Goal: Task Accomplishment & Management: Manage account settings

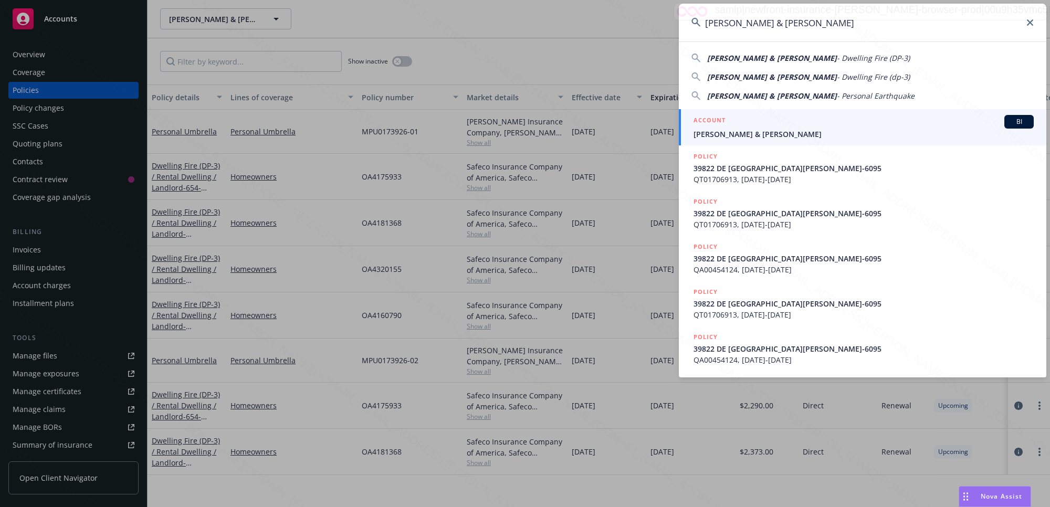
type input "[PERSON_NAME] & [PERSON_NAME]"
click at [741, 138] on span "[PERSON_NAME] & [PERSON_NAME]" at bounding box center [864, 134] width 340 height 11
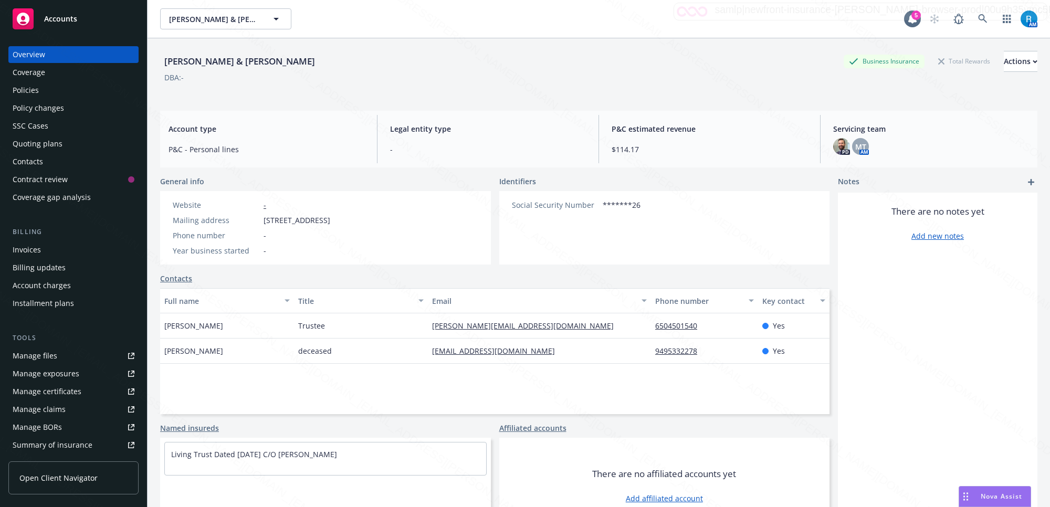
click at [63, 360] on link "Manage files" at bounding box center [73, 356] width 130 height 17
click at [978, 20] on icon at bounding box center [982, 18] width 9 height 9
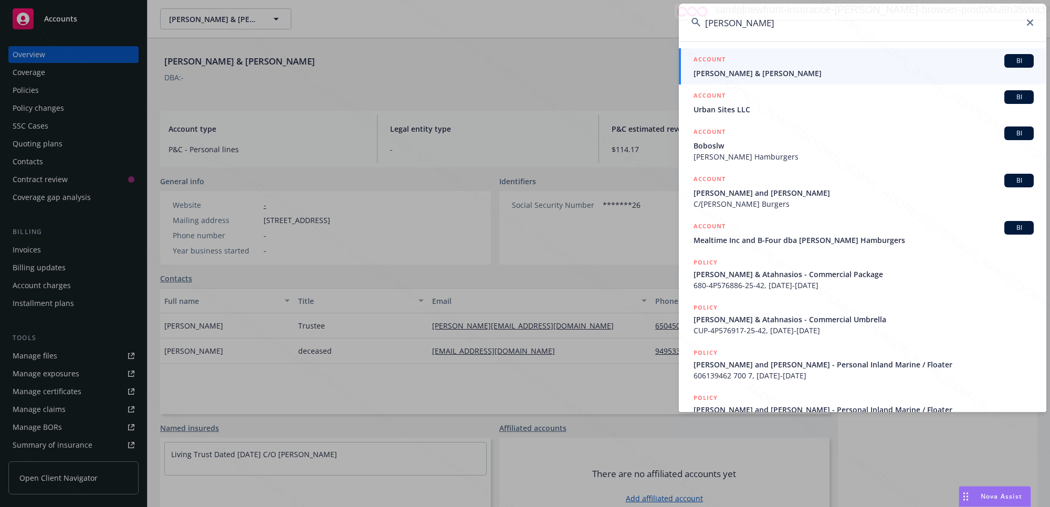
type input "Sarigianides, Aris"
click at [751, 68] on span "Aris Sarigianides & Atahnasios" at bounding box center [864, 73] width 340 height 11
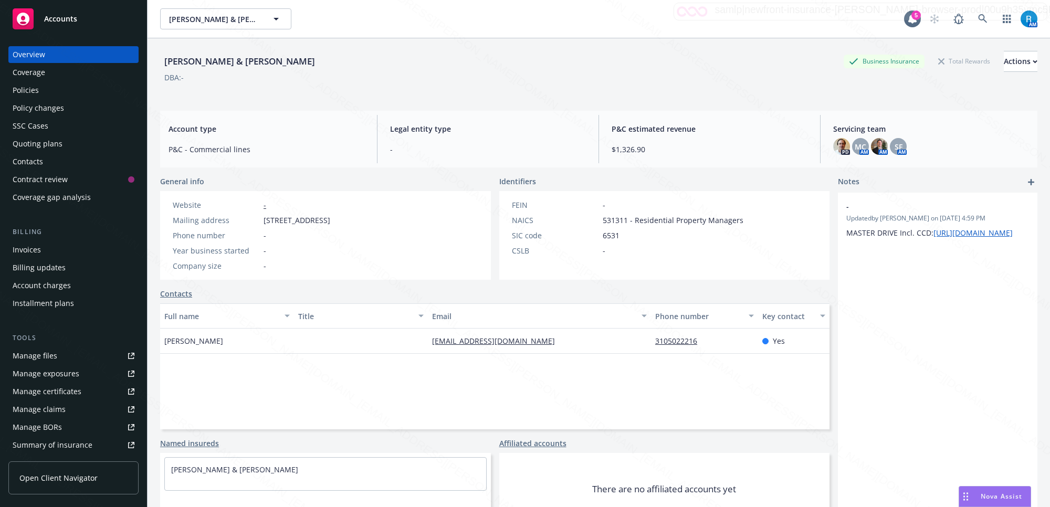
click at [62, 88] on div "Policies" at bounding box center [74, 90] width 122 height 17
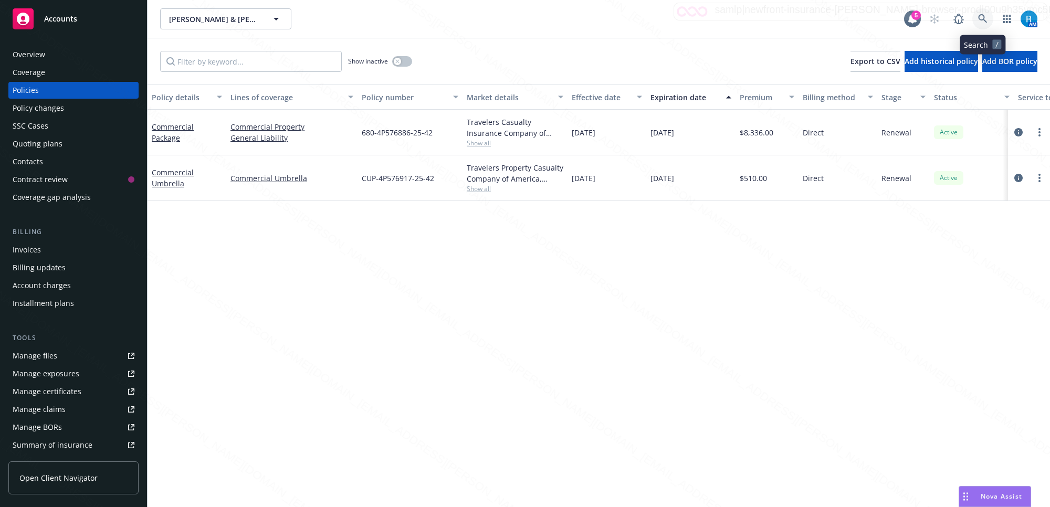
click at [988, 17] on link at bounding box center [983, 18] width 21 height 21
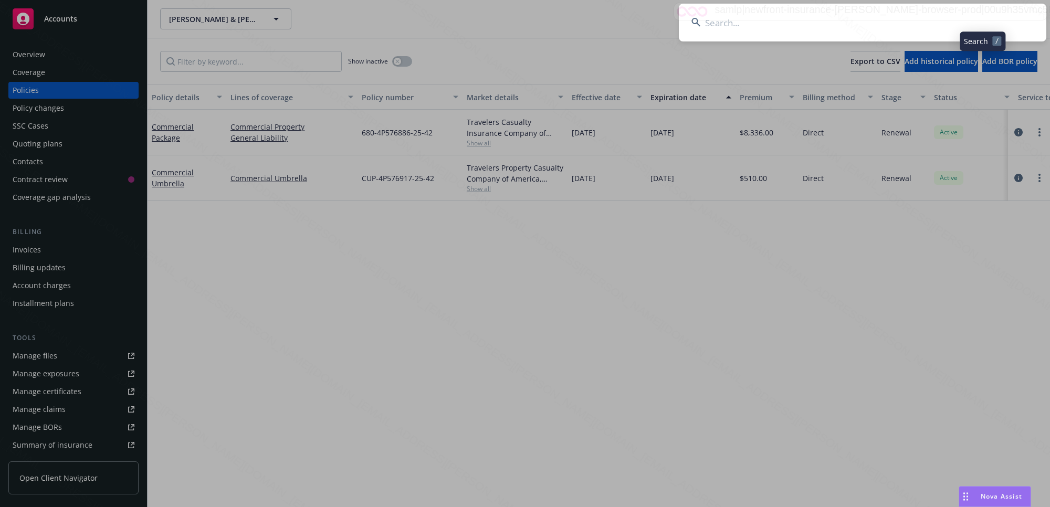
type input "Sarigianides, Aris"
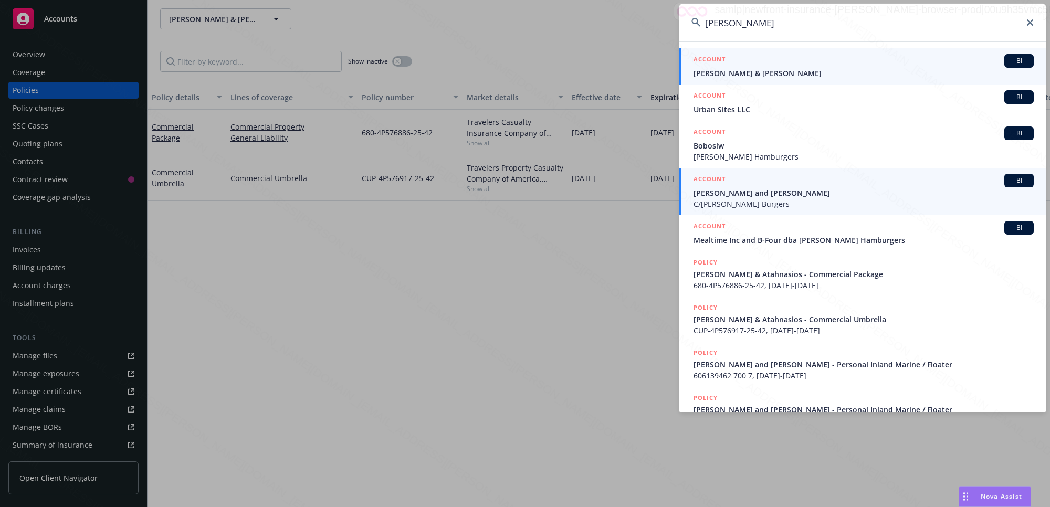
click at [778, 196] on span "Aris Sarigianides Dimitrios and Aris Yortzidis" at bounding box center [864, 192] width 340 height 11
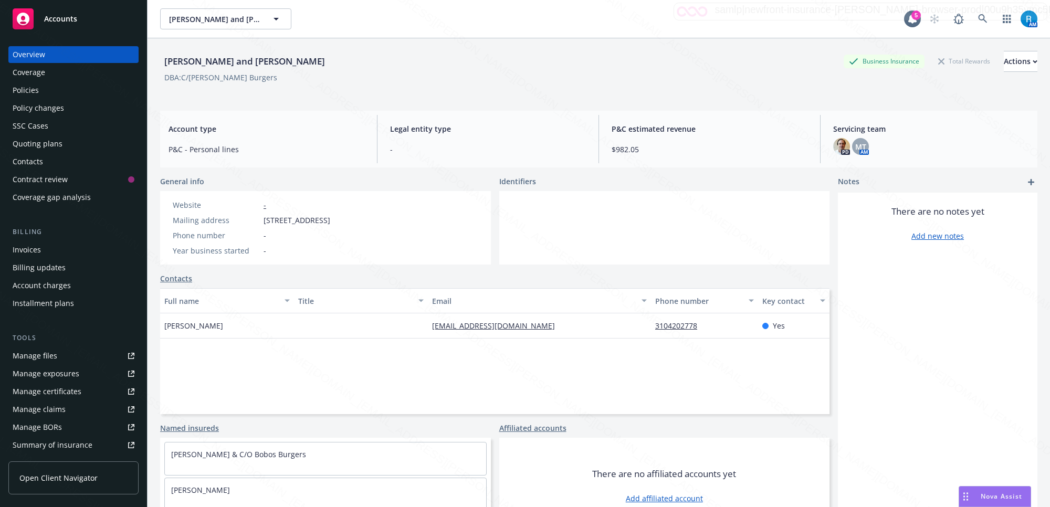
click at [46, 90] on div "Policies" at bounding box center [74, 90] width 122 height 17
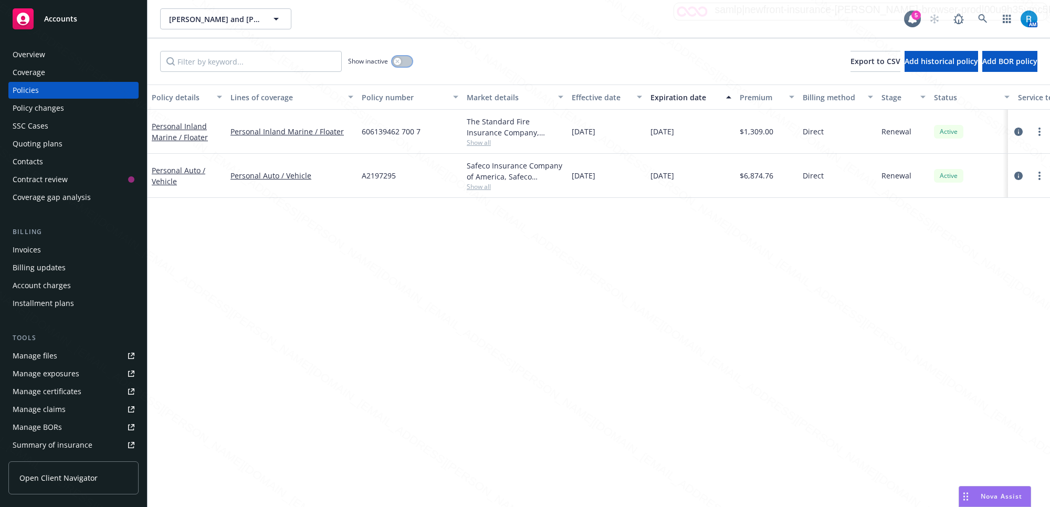
click at [400, 58] on div "button" at bounding box center [397, 61] width 7 height 7
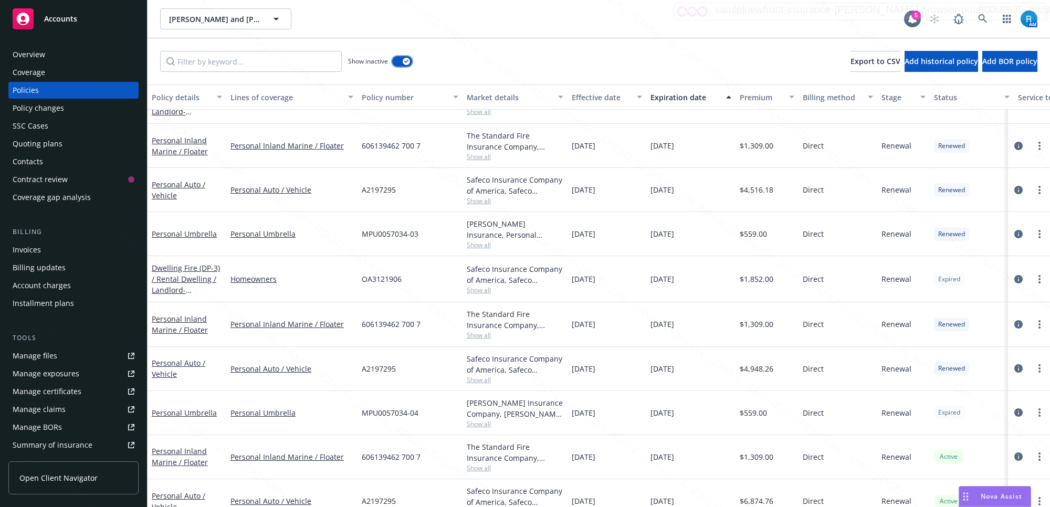
scroll to position [899, 0]
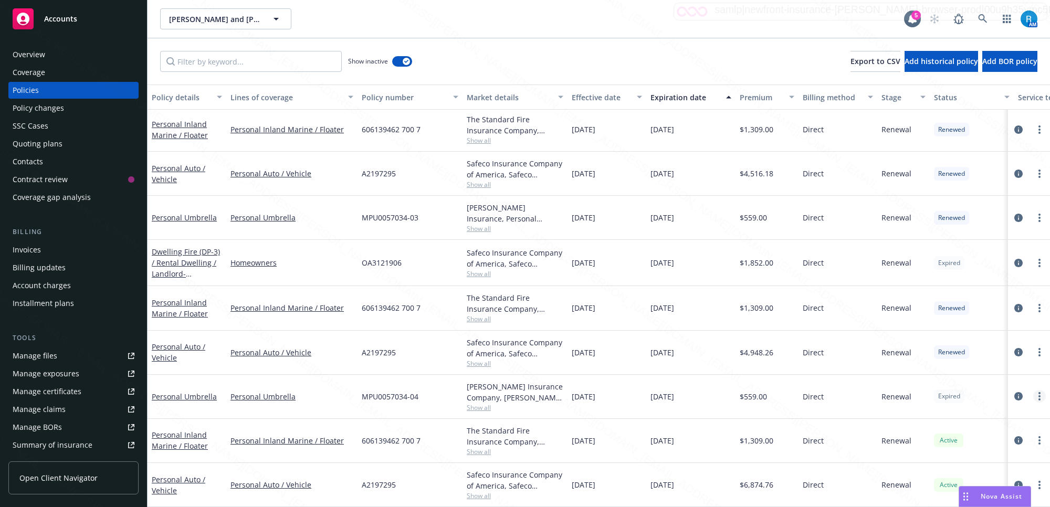
click at [1039, 392] on icon "more" at bounding box center [1040, 396] width 2 height 8
click at [975, 268] on link "Renew with incumbent" at bounding box center [984, 270] width 123 height 21
select select "12"
select select "CA"
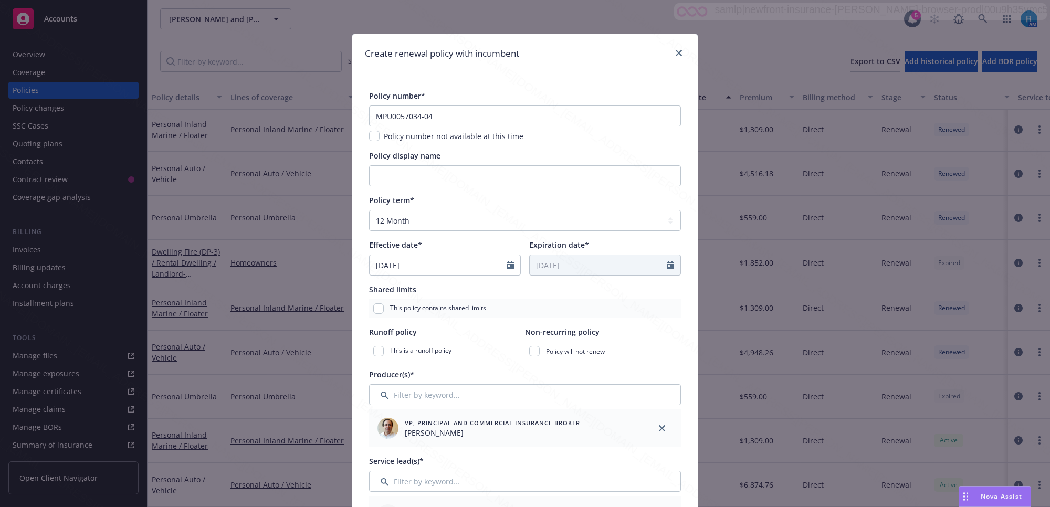
scroll to position [263, 0]
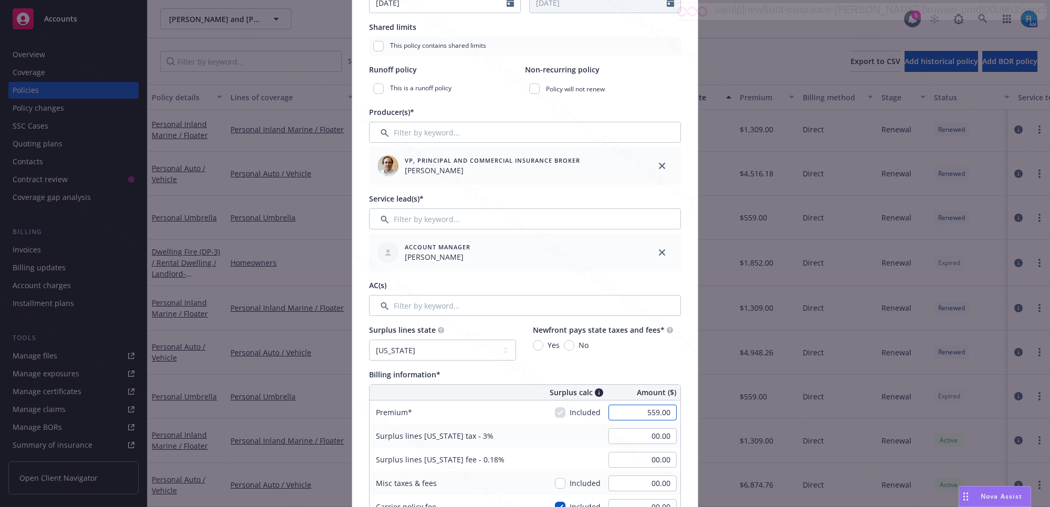
click at [653, 415] on input "559.00" at bounding box center [643, 413] width 68 height 16
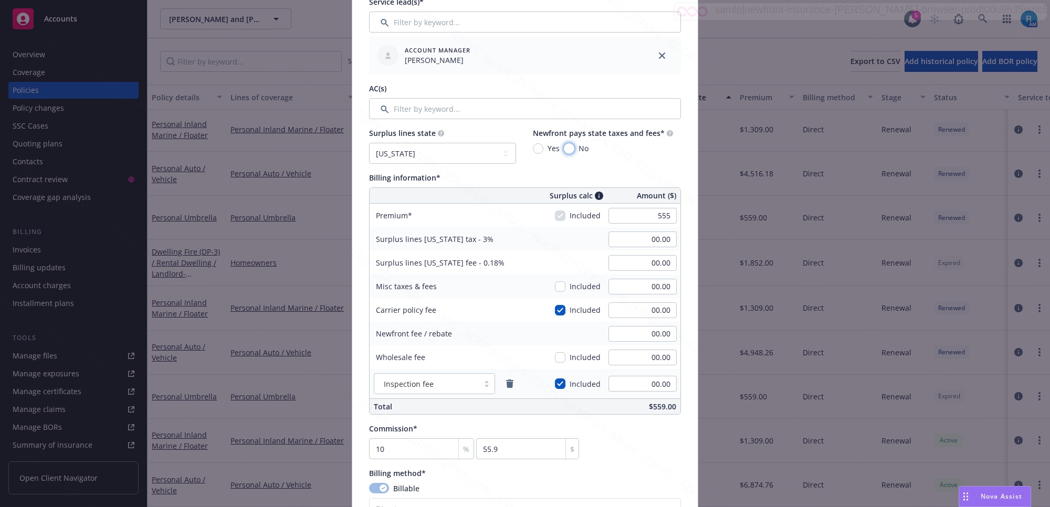
type input "555.00"
type input "16.65"
type input "1.00"
type input "55.5"
click at [565, 146] on input "No" at bounding box center [569, 148] width 11 height 11
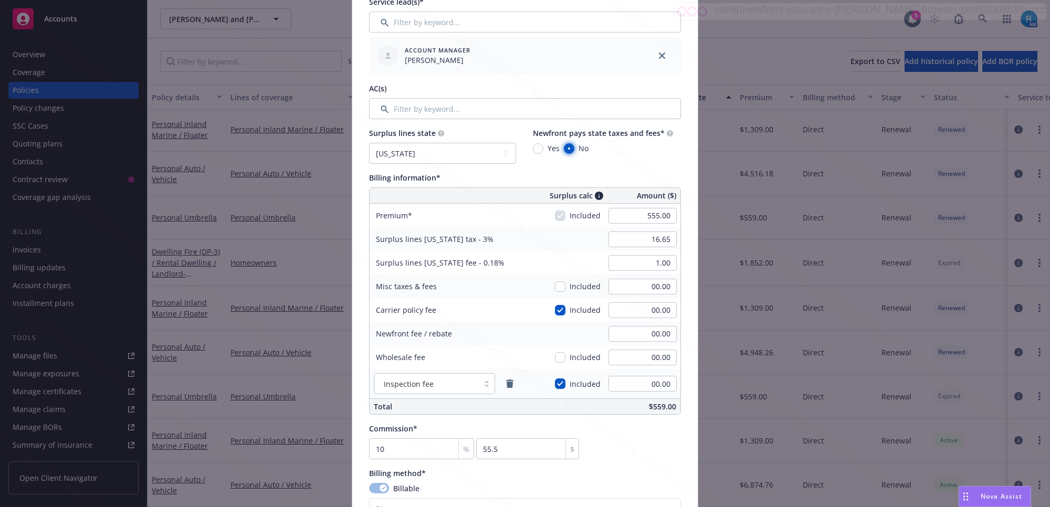
radio input "true"
click at [549, 253] on div "Surplus lines California fee - 0.18% 1.00" at bounding box center [525, 263] width 311 height 24
click at [663, 242] on input "16.65" at bounding box center [643, 240] width 68 height 16
type input "00.00"
click at [658, 263] on input "1.00" at bounding box center [643, 263] width 68 height 16
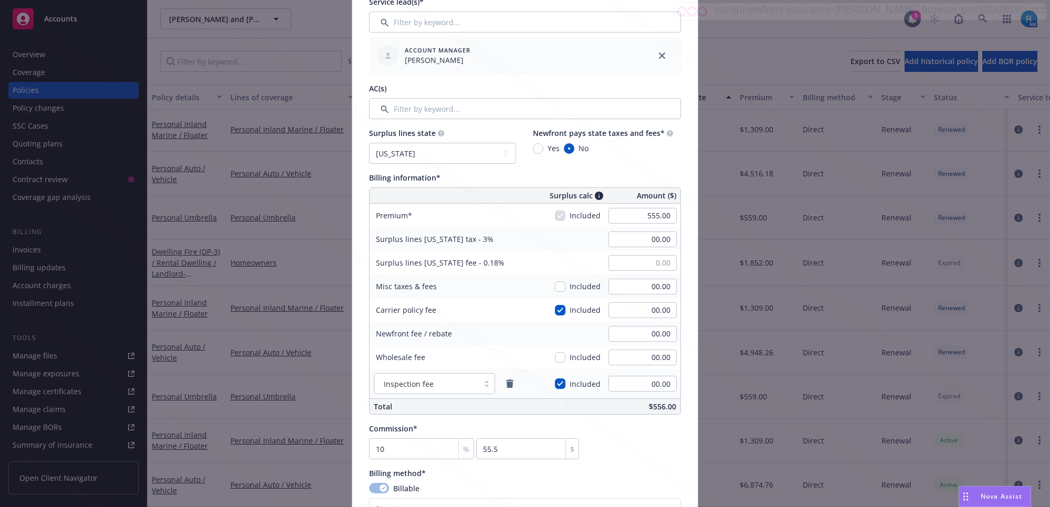
type input "00.00"
click at [572, 269] on div "Surplus lines California fee - 0.18% 00.00" at bounding box center [525, 263] width 311 height 24
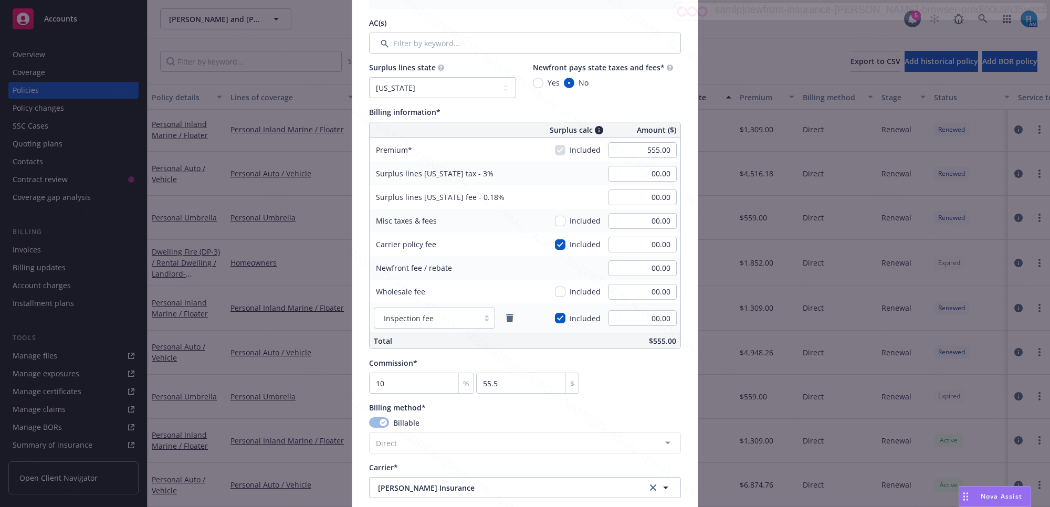
click at [546, 268] on div "Newfront fee / rebate 00.00" at bounding box center [525, 268] width 311 height 24
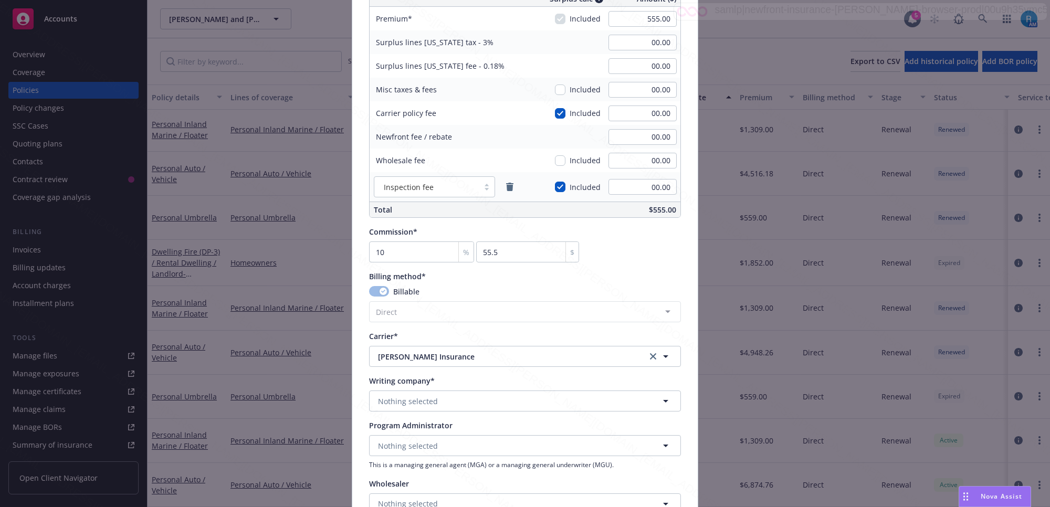
scroll to position [722, 0]
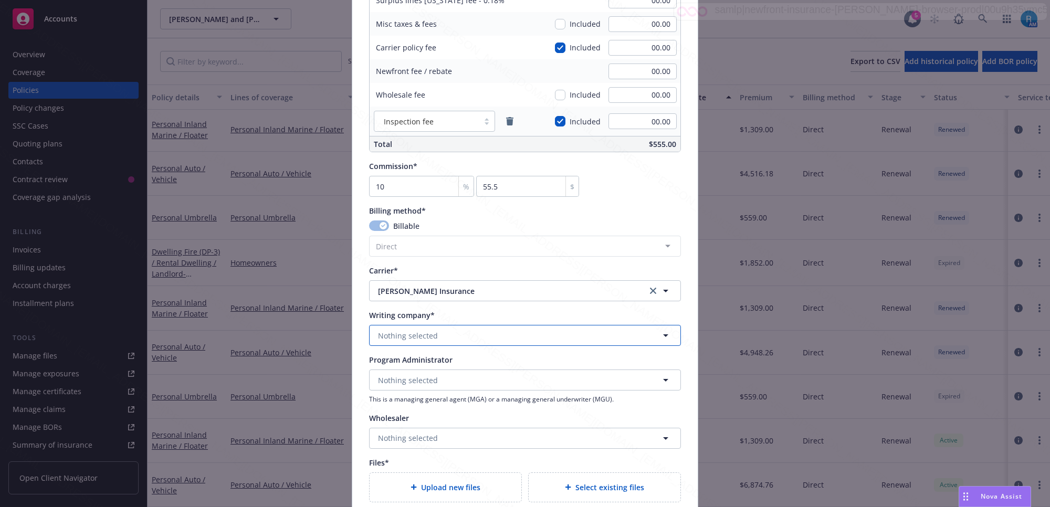
click at [403, 331] on span "Nothing selected" at bounding box center [408, 335] width 60 height 11
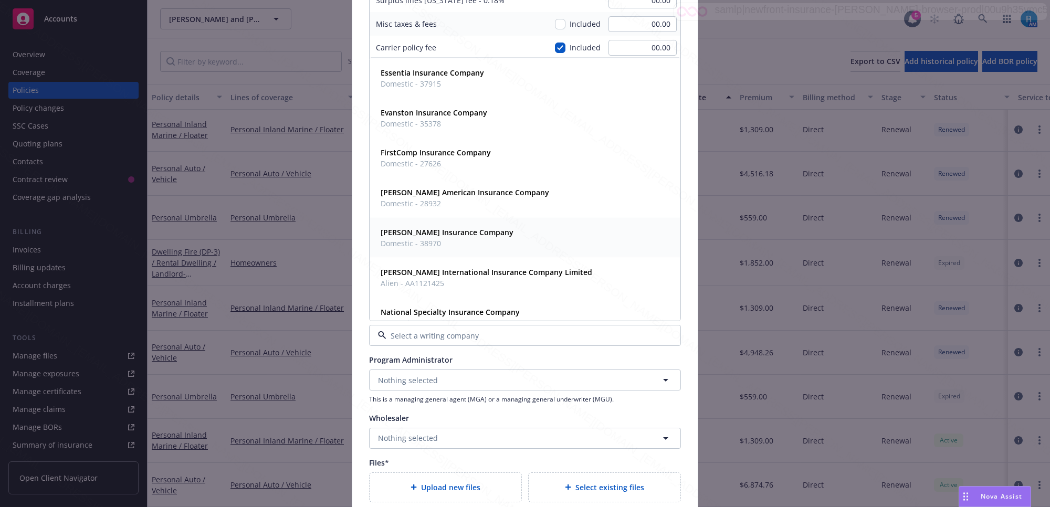
click at [425, 242] on span "Domestic - 38970" at bounding box center [447, 243] width 133 height 11
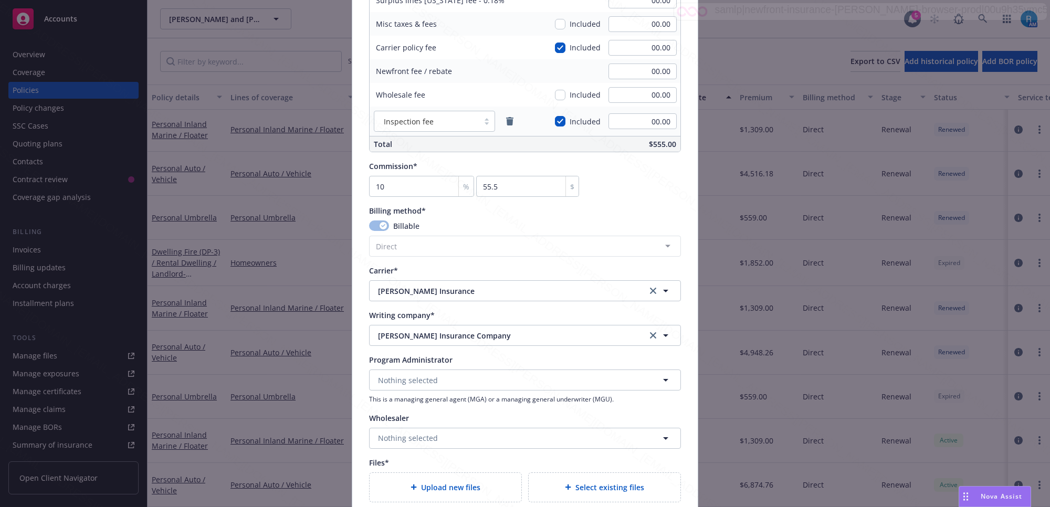
click at [431, 486] on span "Upload new files" at bounding box center [450, 487] width 59 height 11
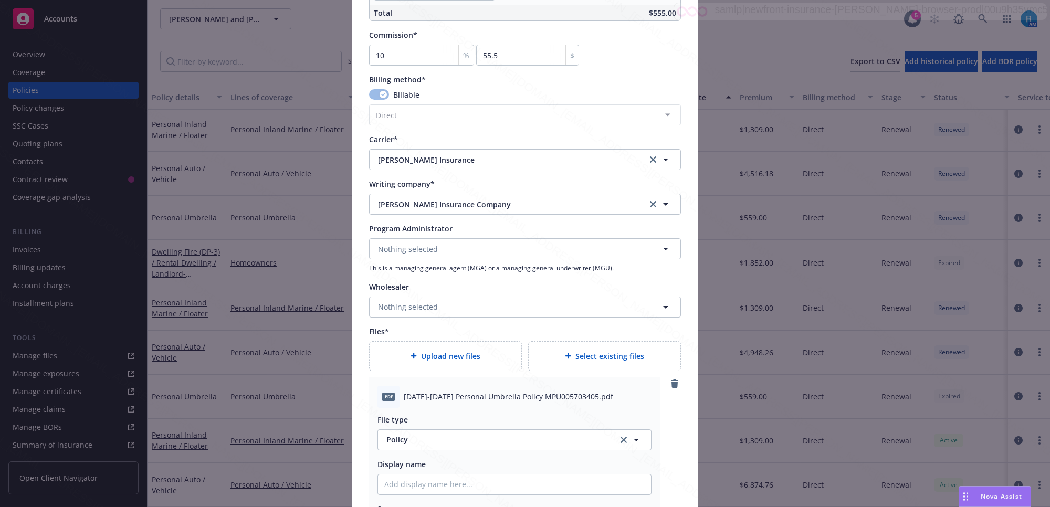
scroll to position [985, 0]
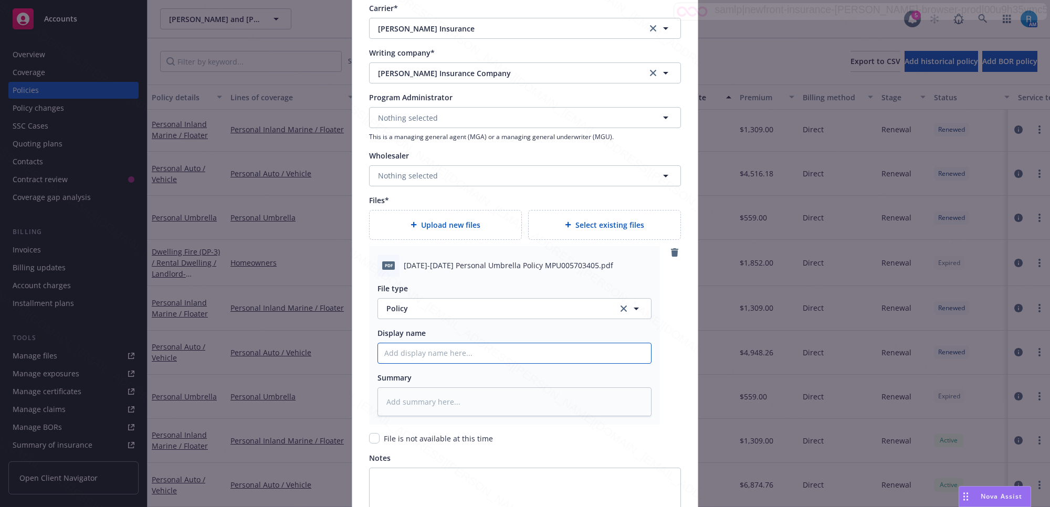
click at [407, 353] on input "Policy display name" at bounding box center [514, 353] width 273 height 20
paste input "2025-2026 Personal Umbrella Policy MPU005703405"
type textarea "x"
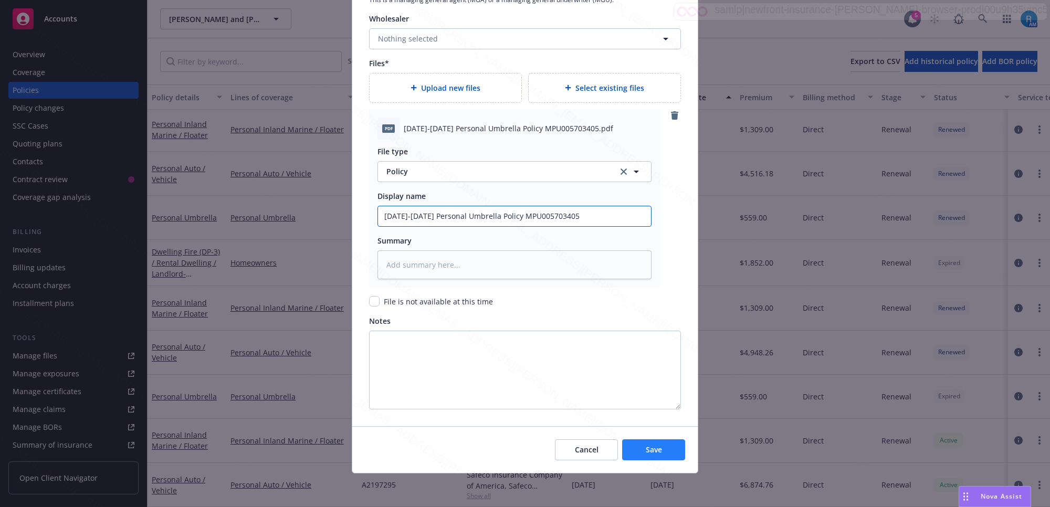
type input "2025-2026 Personal Umbrella Policy MPU005703405"
click at [646, 447] on span "Save" at bounding box center [654, 450] width 16 height 10
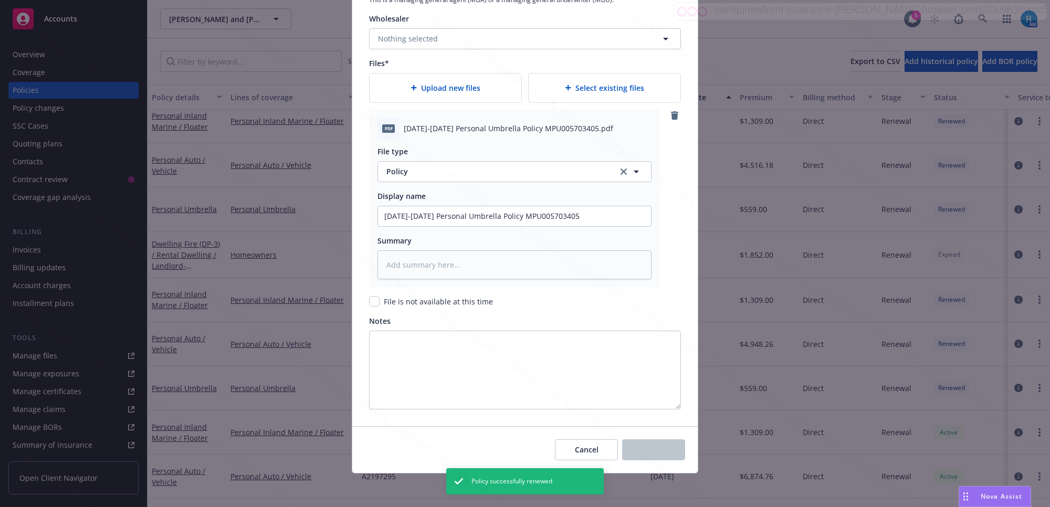
scroll to position [855, 0]
type textarea "x"
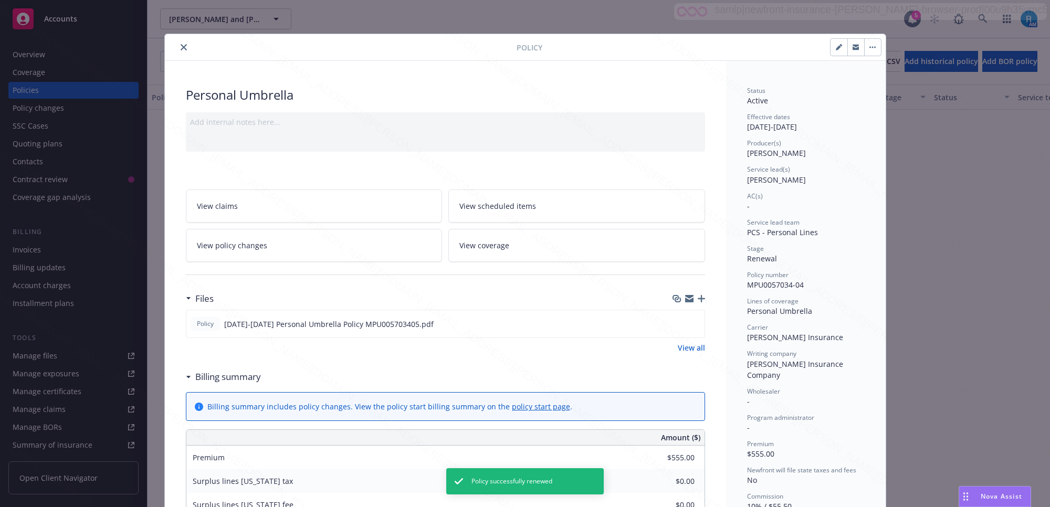
click at [182, 46] on icon "close" at bounding box center [184, 47] width 6 height 6
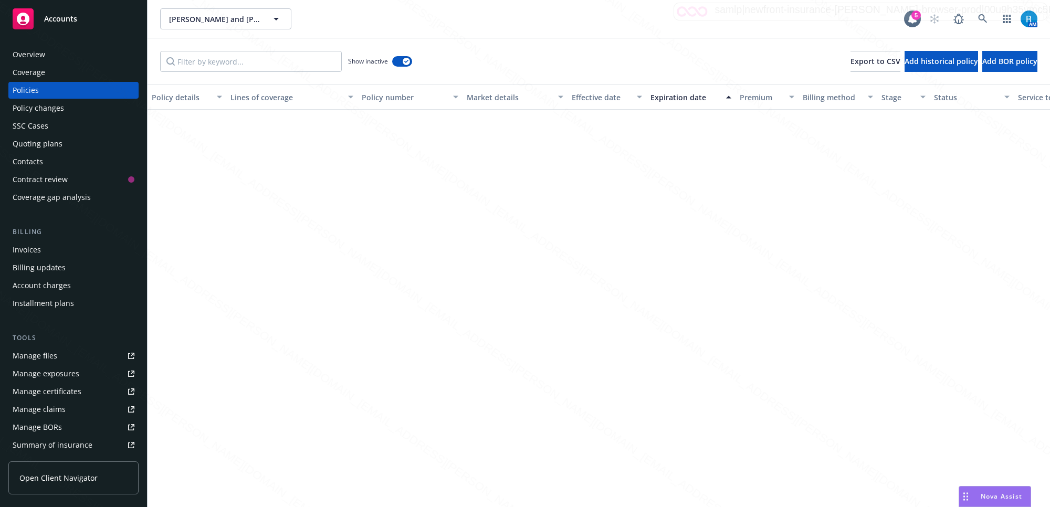
scroll to position [527, 0]
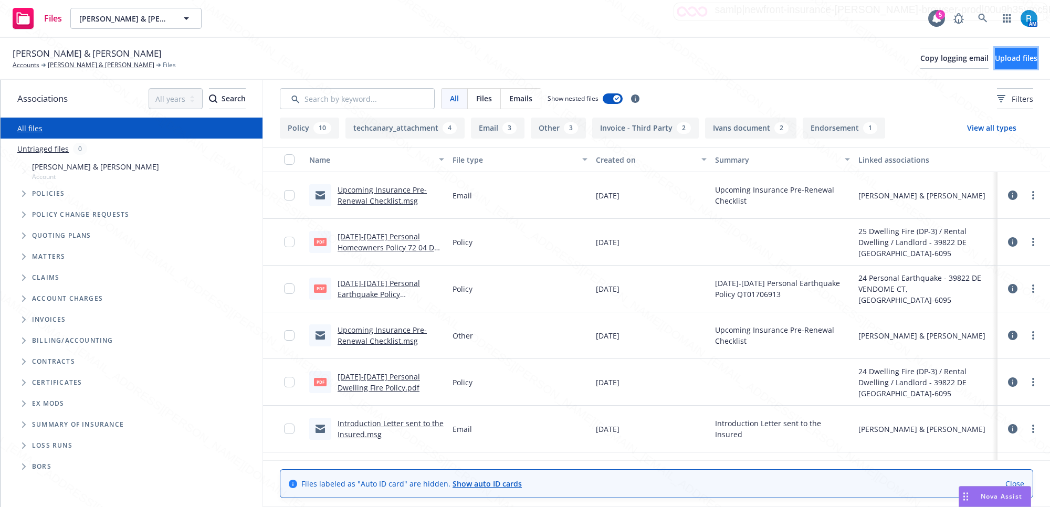
click at [995, 53] on button "Upload files" at bounding box center [1016, 58] width 43 height 21
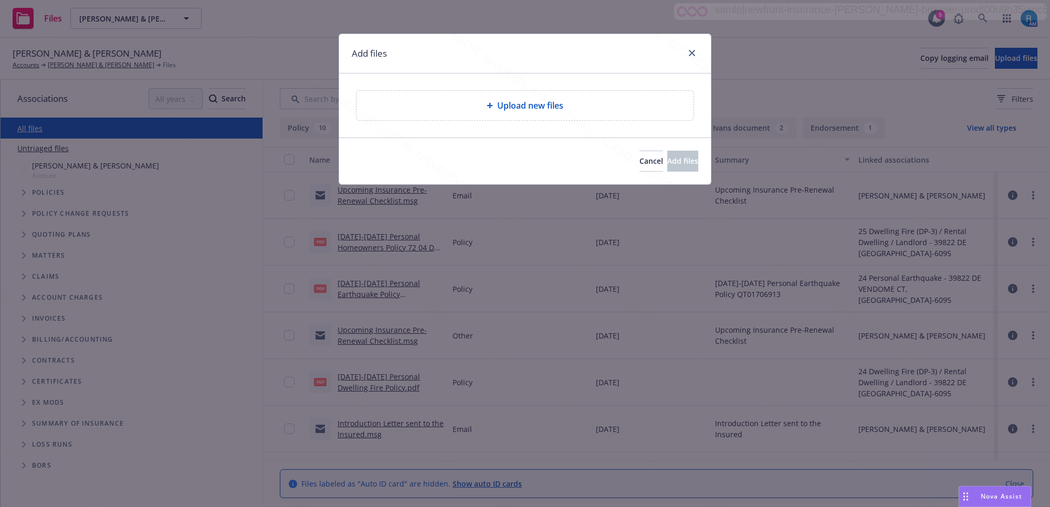
click at [586, 95] on div "Upload new files" at bounding box center [525, 105] width 337 height 29
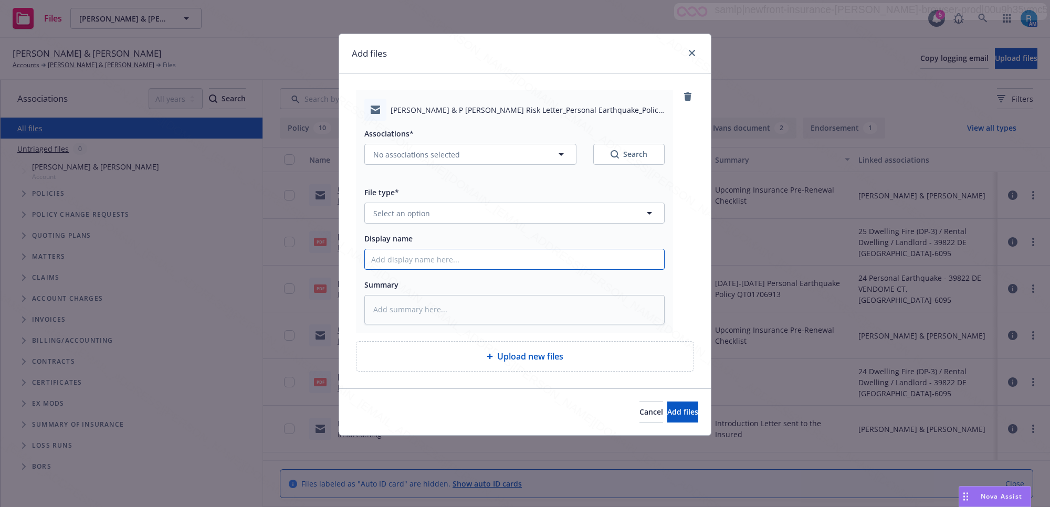
drag, startPoint x: 424, startPoint y: 257, endPoint x: 423, endPoint y: 263, distance: 6.0
click at [424, 257] on input "Display name" at bounding box center [514, 259] width 299 height 20
paste input "24 Personal Earthquake CANC ENDT eff. [DATE] - Off Risk Letter to Insured"
type input "24 Personal Earthquake CANC ENDT eff. [DATE] - Off Risk Letter to Insured"
type textarea "x"
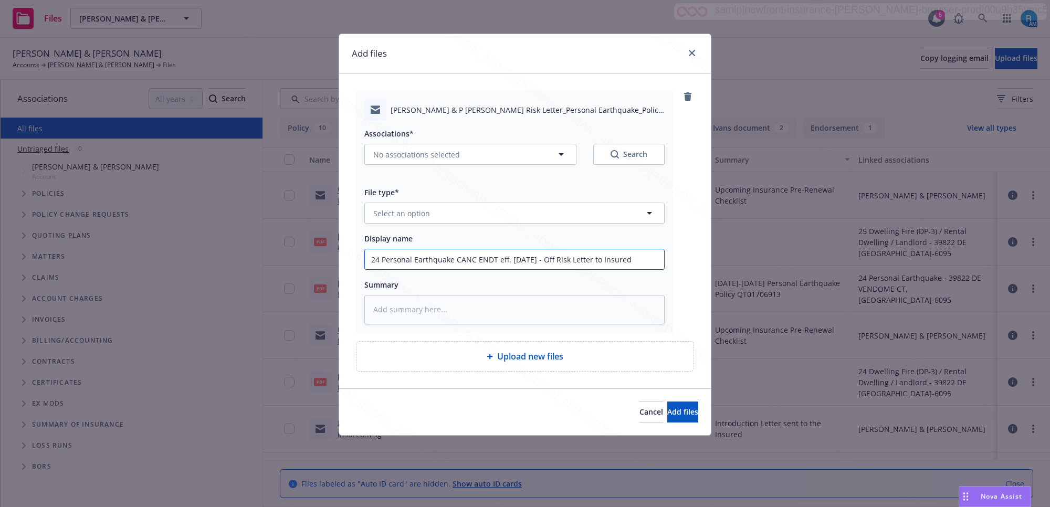
type input "24 Personal Earthquake CANC ENDT eff. [DATE] - Off Risk Letter to Insured"
click at [379, 317] on textarea at bounding box center [514, 309] width 300 height 29
paste textarea "24 Personal Earthquake CANC ENDT eff. [DATE] - Off Risk Letter to Insured"
type textarea "x"
type textarea "24 Personal Earthquake CANC ENDT eff. [DATE] - Off Risk Letter to Insured"
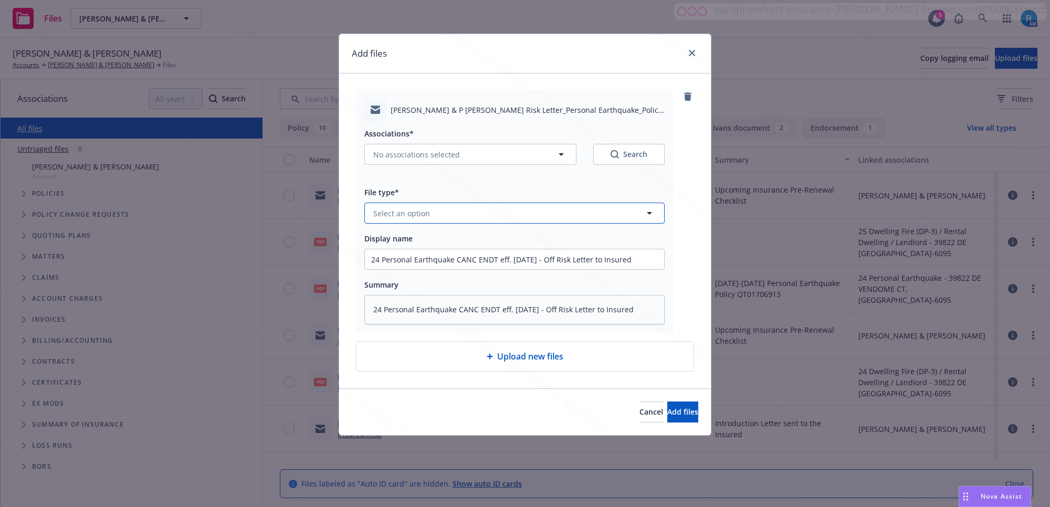
click at [401, 220] on button "Select an option" at bounding box center [514, 213] width 300 height 21
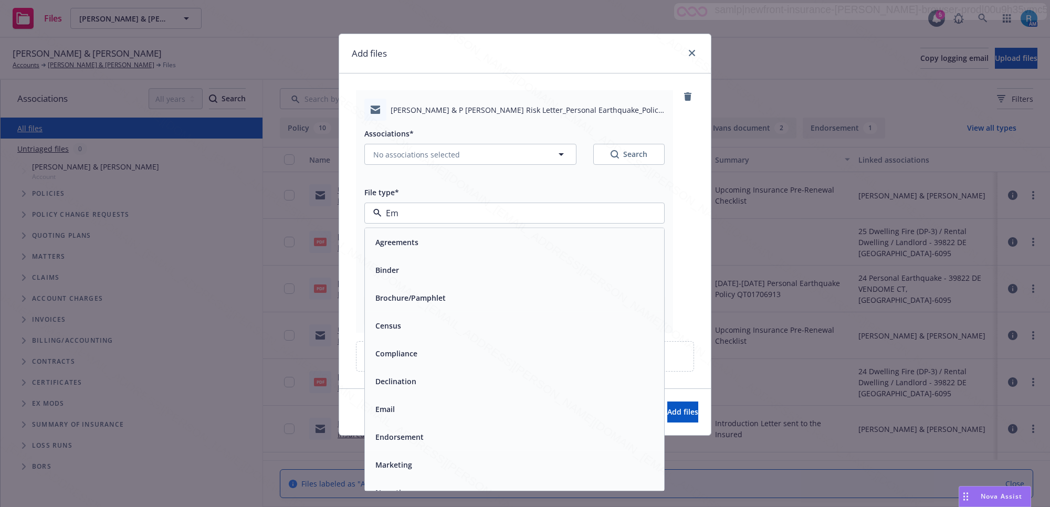
type input "Ema"
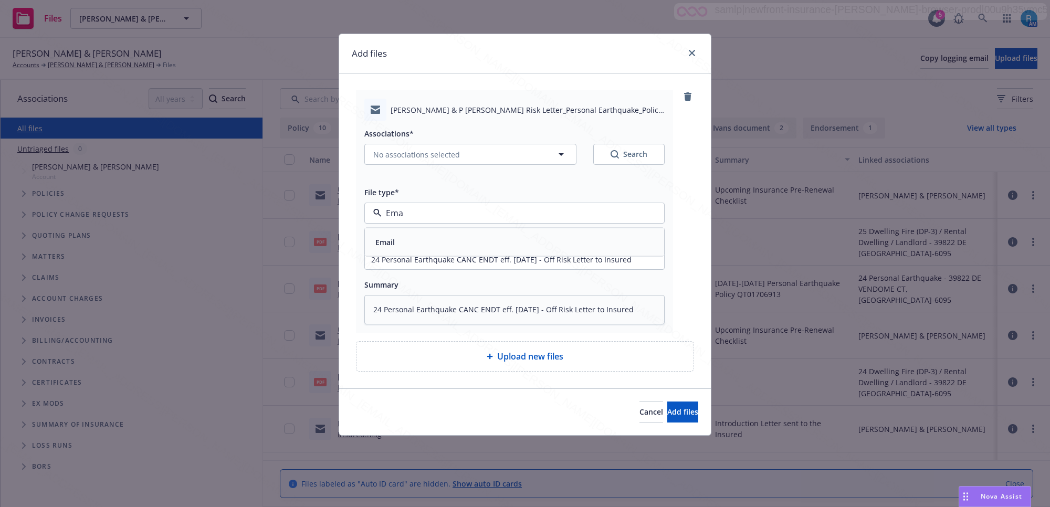
click at [403, 247] on div "Email" at bounding box center [514, 242] width 287 height 15
click at [395, 158] on span "No associations selected" at bounding box center [416, 154] width 87 height 11
type textarea "x"
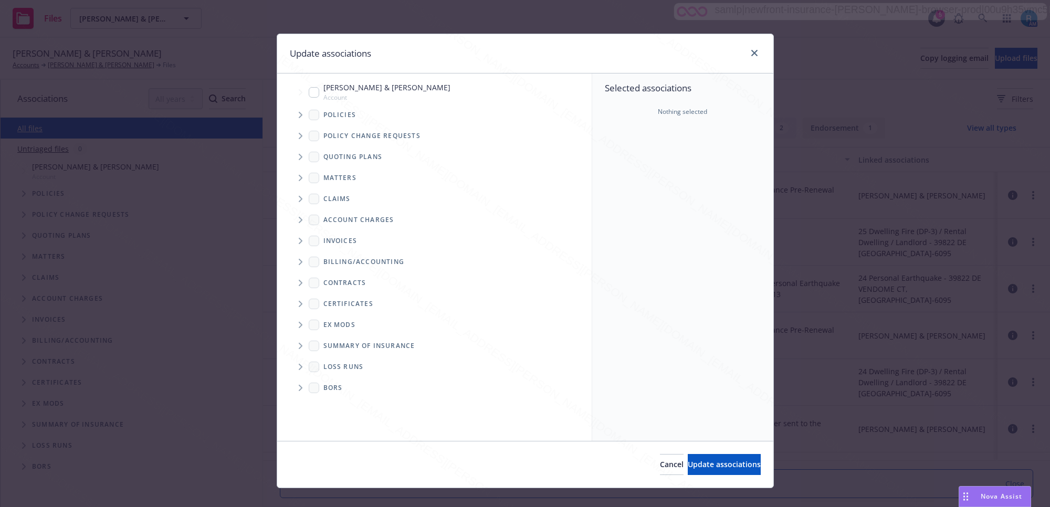
drag, startPoint x: 308, startPoint y: 90, endPoint x: 394, endPoint y: 149, distance: 104.7
click at [309, 90] on input "Tree Example" at bounding box center [314, 92] width 11 height 11
checkbox input "true"
click at [688, 465] on span "Update associations" at bounding box center [724, 465] width 73 height 10
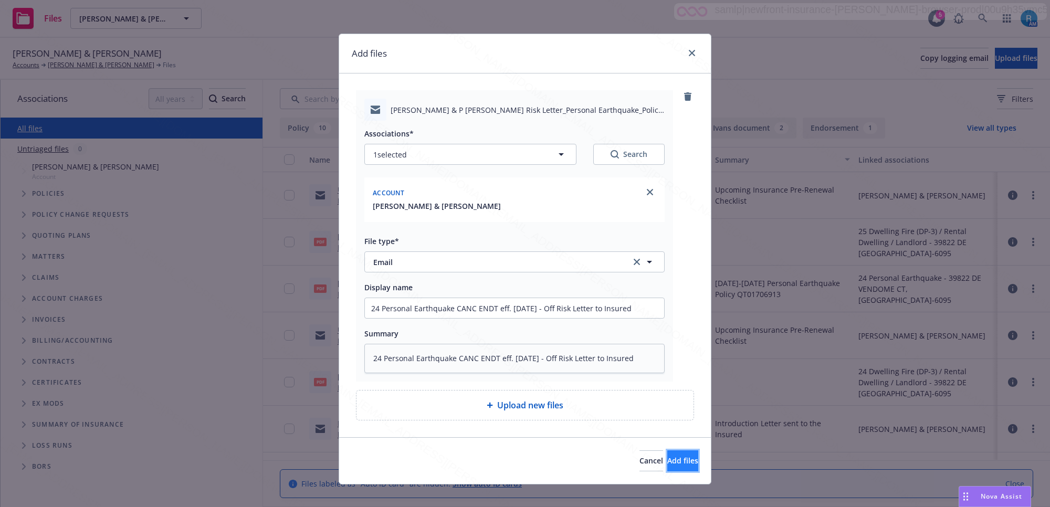
click at [667, 467] on button "Add files" at bounding box center [682, 461] width 31 height 21
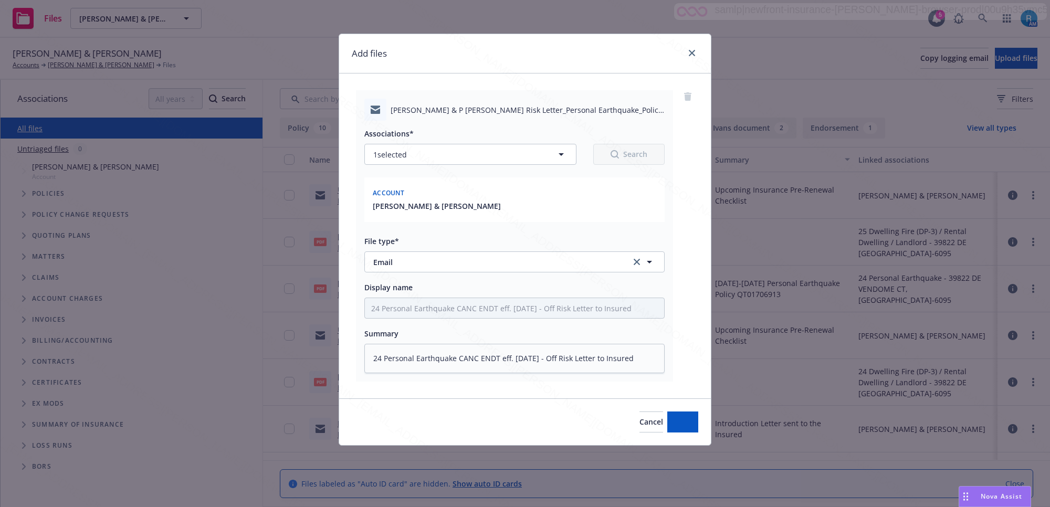
type textarea "x"
